Goal: Task Accomplishment & Management: Complete application form

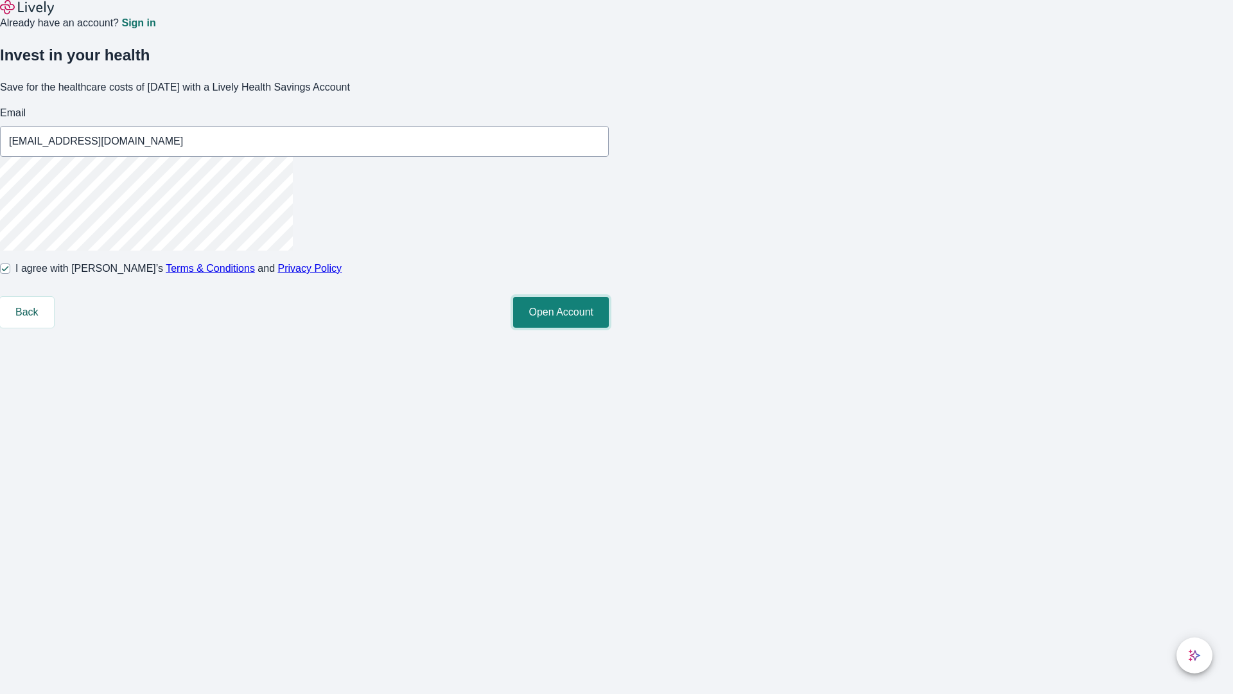
click at [609, 328] on button "Open Account" at bounding box center [561, 312] width 96 height 31
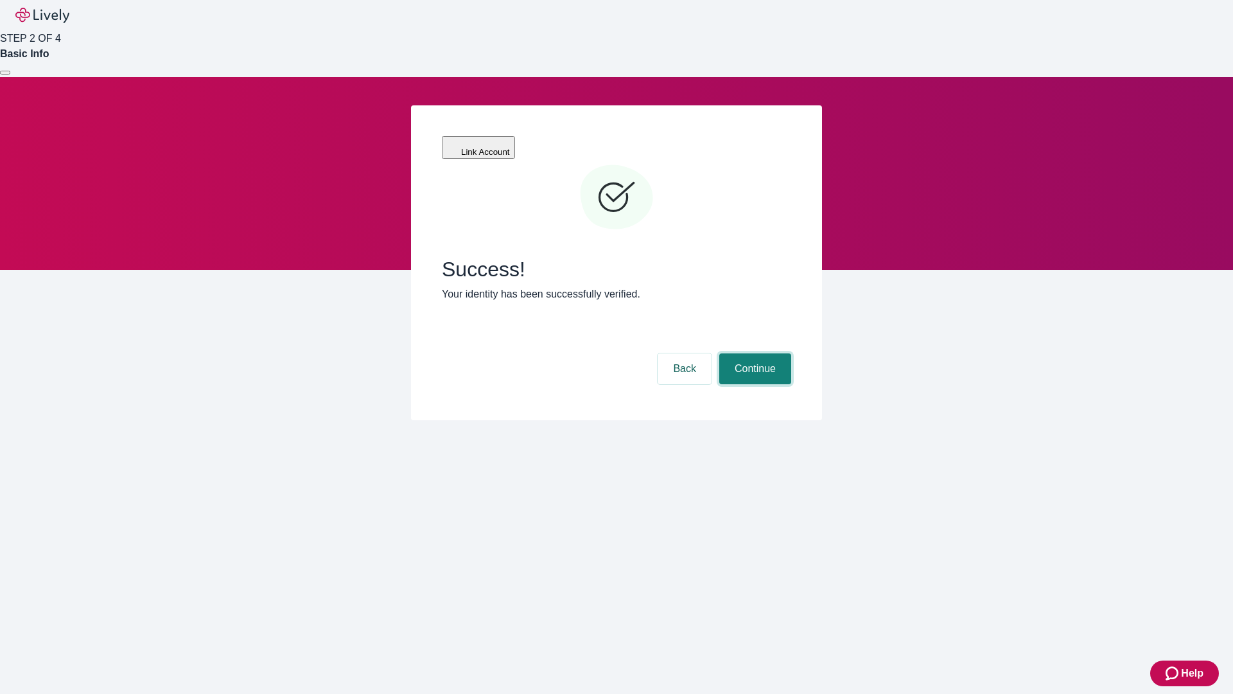
click at [753, 353] on button "Continue" at bounding box center [755, 368] width 72 height 31
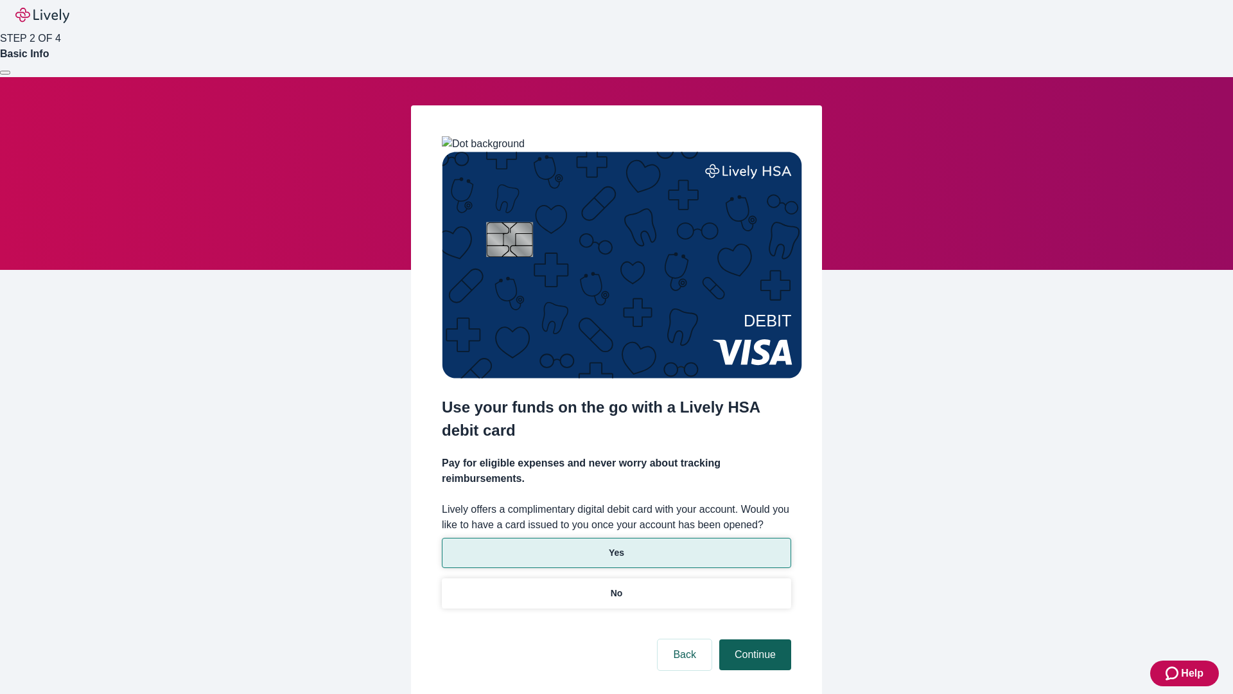
click at [616, 586] on p "No" at bounding box center [617, 592] width 12 height 13
click at [753, 639] on button "Continue" at bounding box center [755, 654] width 72 height 31
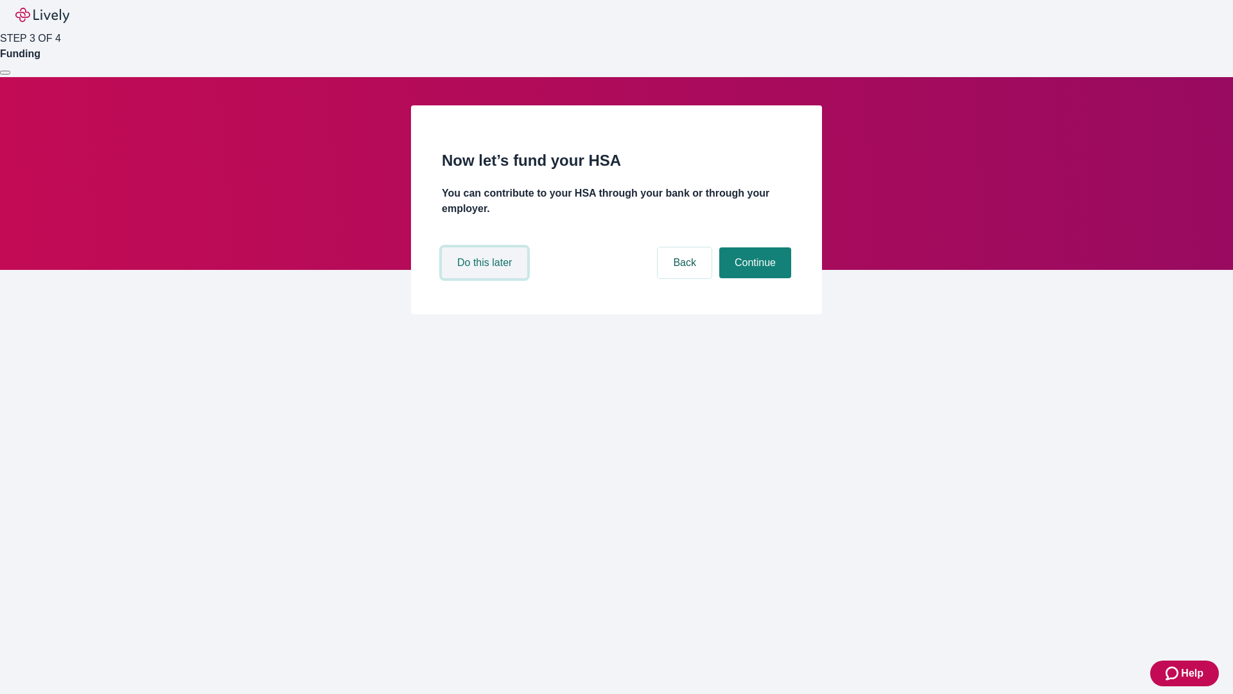
click at [486, 278] on button "Do this later" at bounding box center [484, 262] width 85 height 31
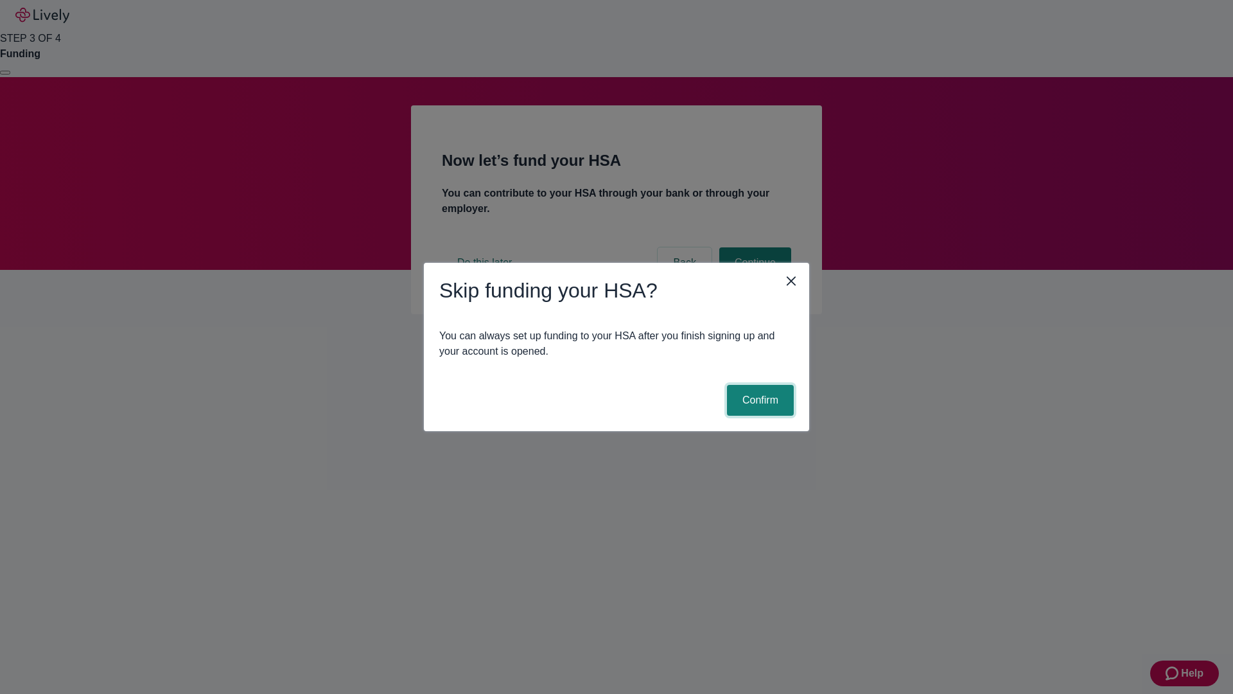
click at [759, 400] on button "Confirm" at bounding box center [760, 400] width 67 height 31
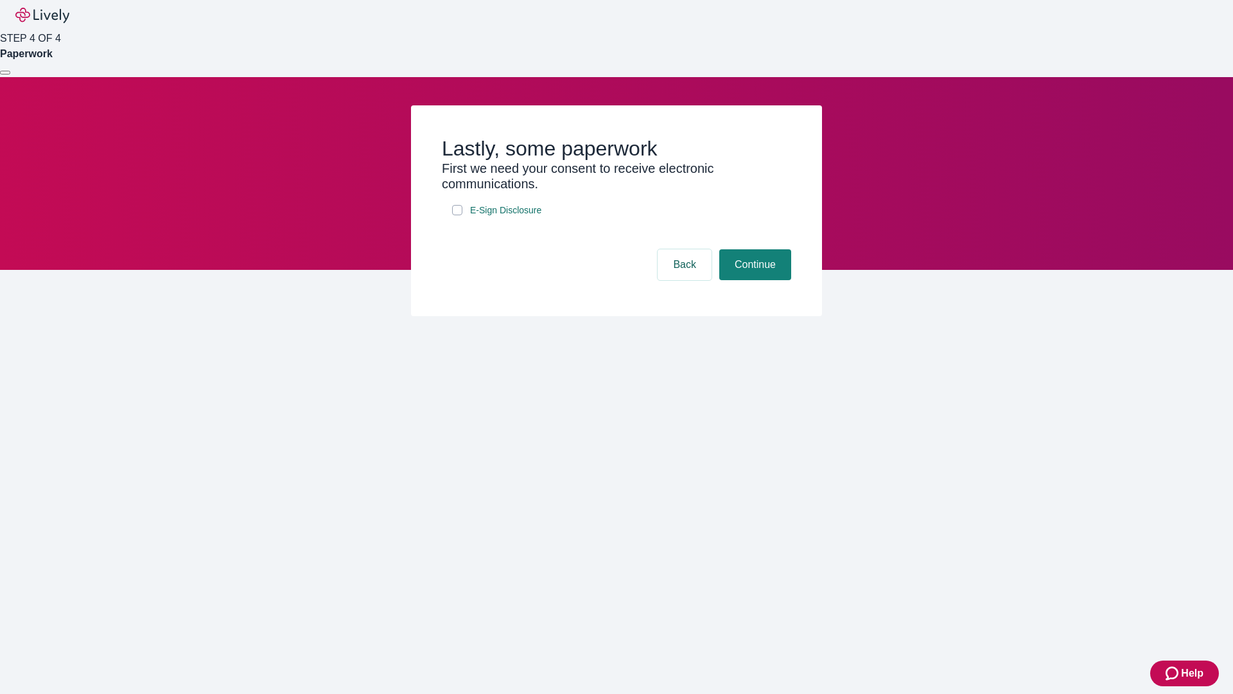
click at [457, 215] on input "E-Sign Disclosure" at bounding box center [457, 210] width 10 height 10
checkbox input "true"
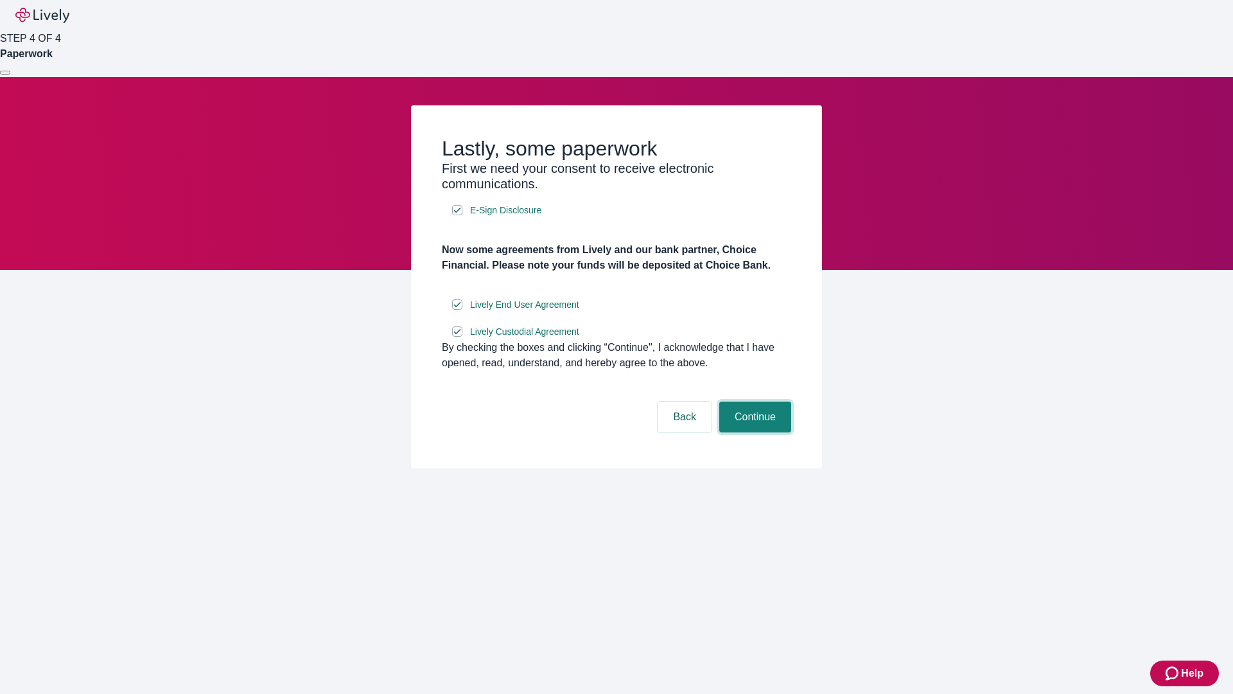
click at [753, 432] on button "Continue" at bounding box center [755, 416] width 72 height 31
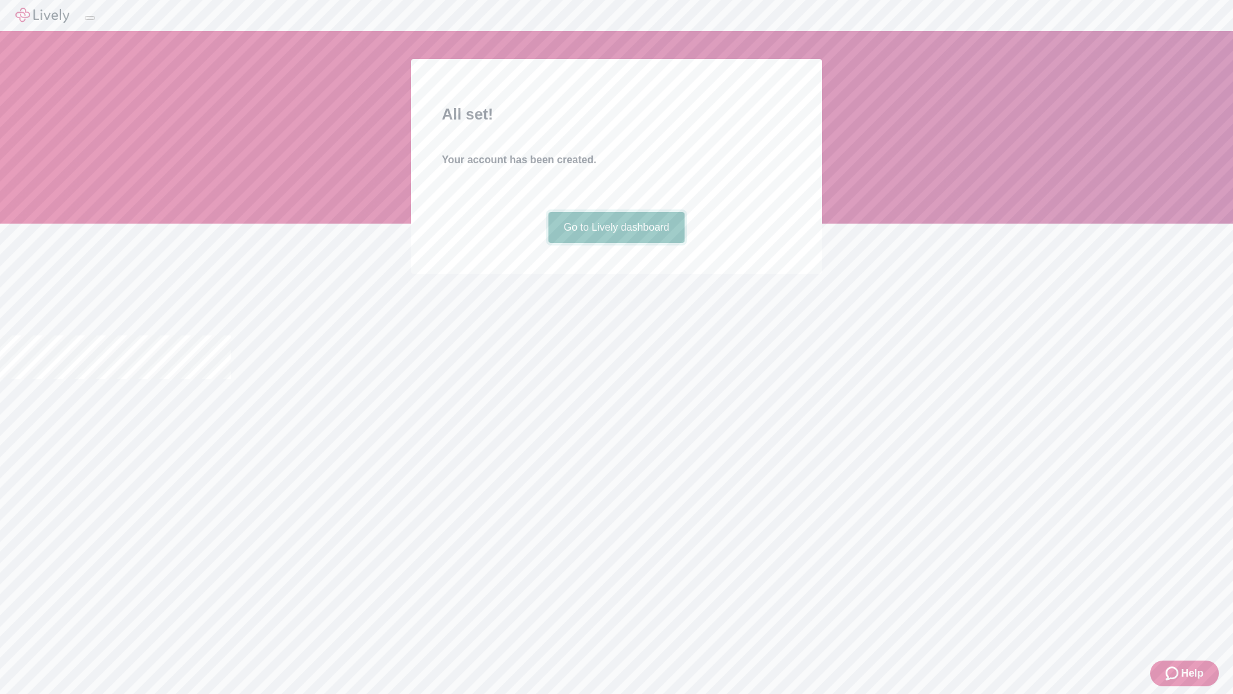
click at [616, 243] on link "Go to Lively dashboard" at bounding box center [617, 227] width 137 height 31
